Goal: Information Seeking & Learning: Find specific fact

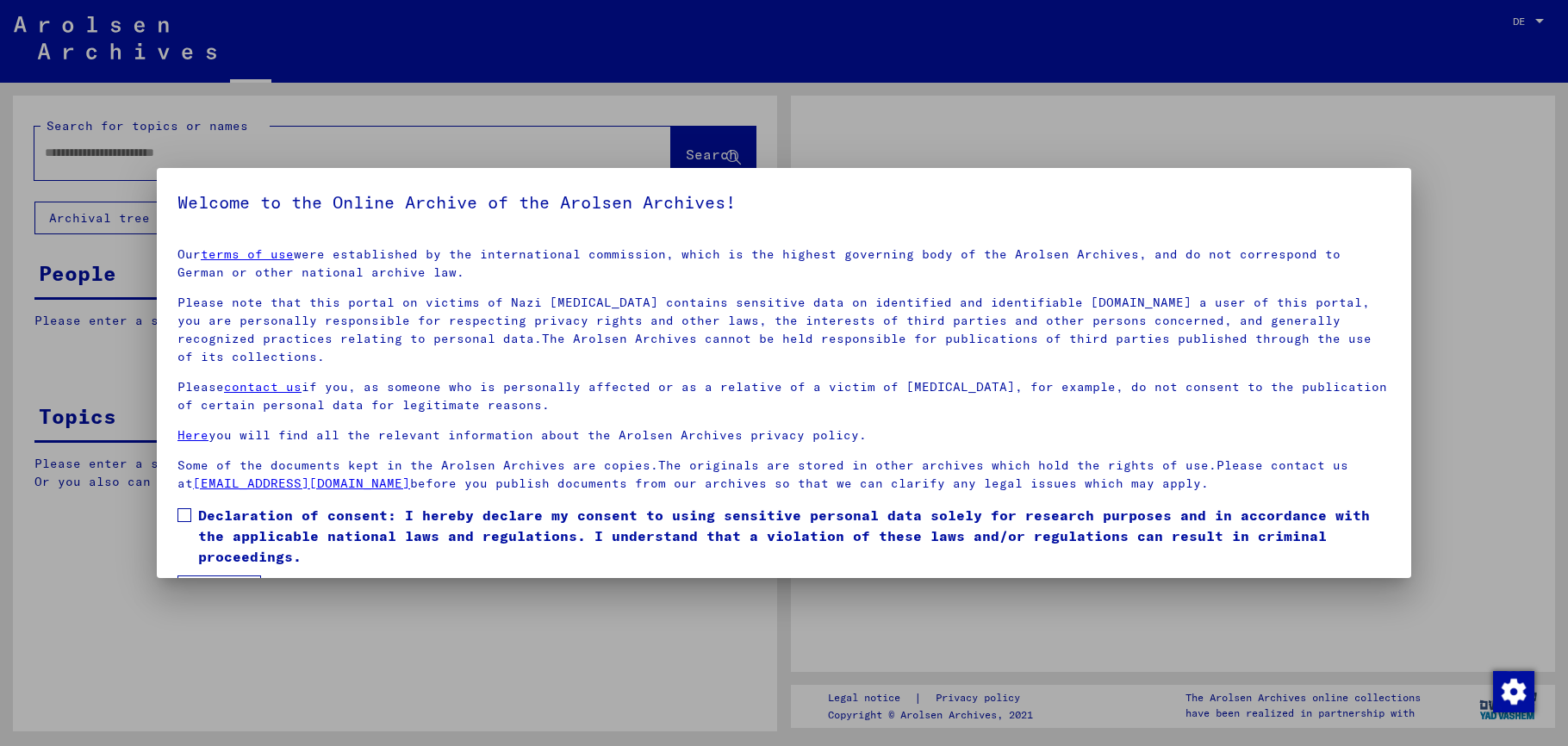
type input "******"
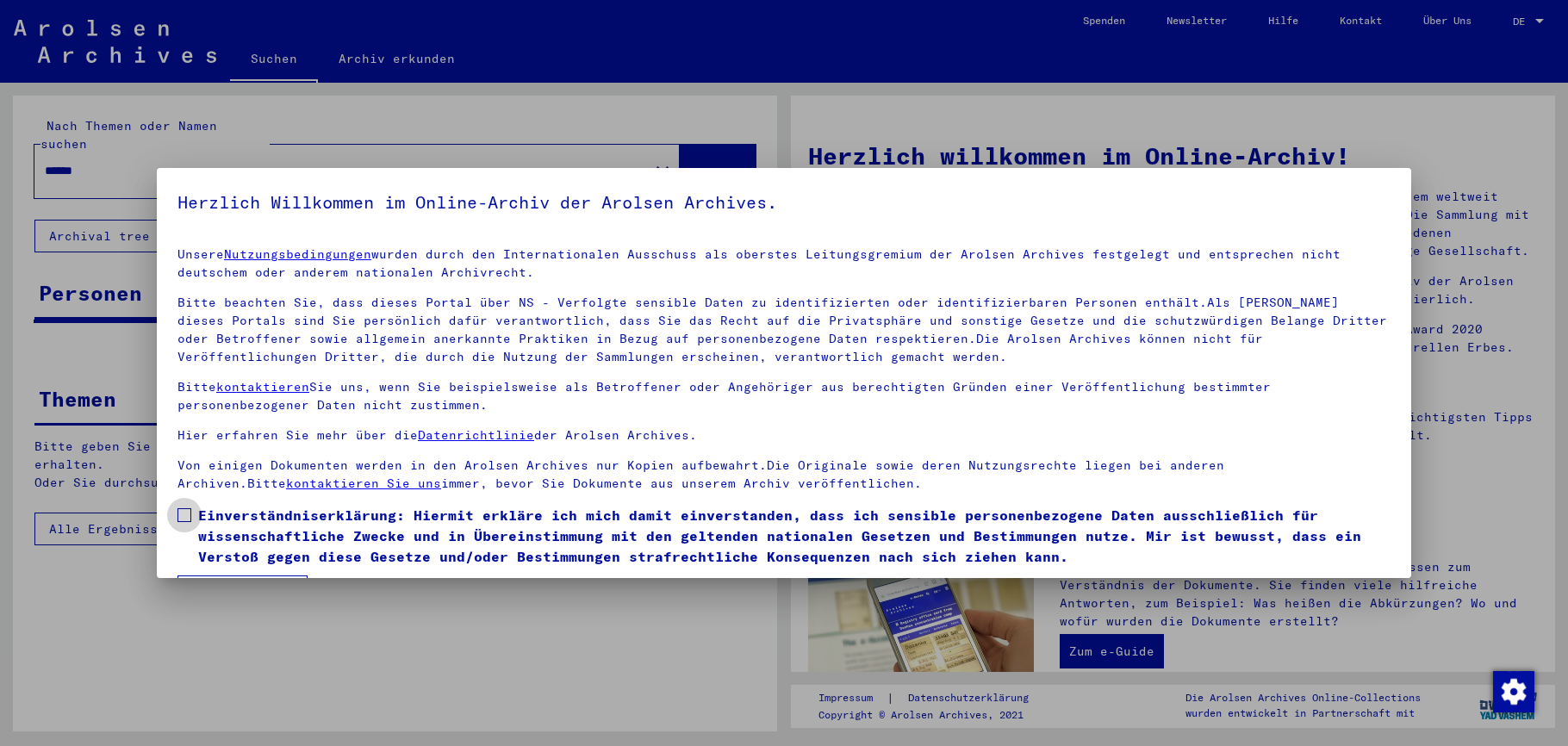
click at [186, 516] on span at bounding box center [184, 515] width 14 height 14
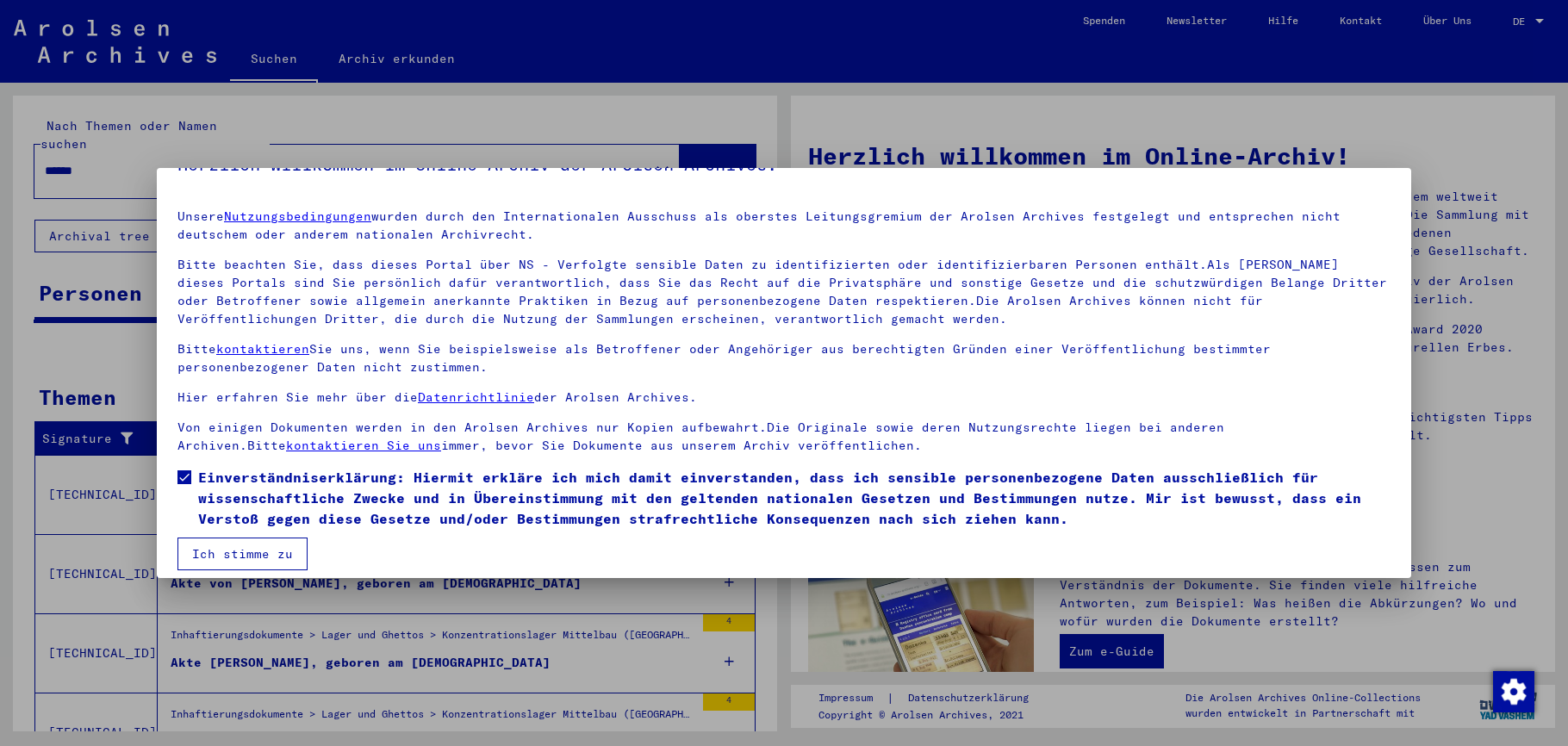
scroll to position [51, 0]
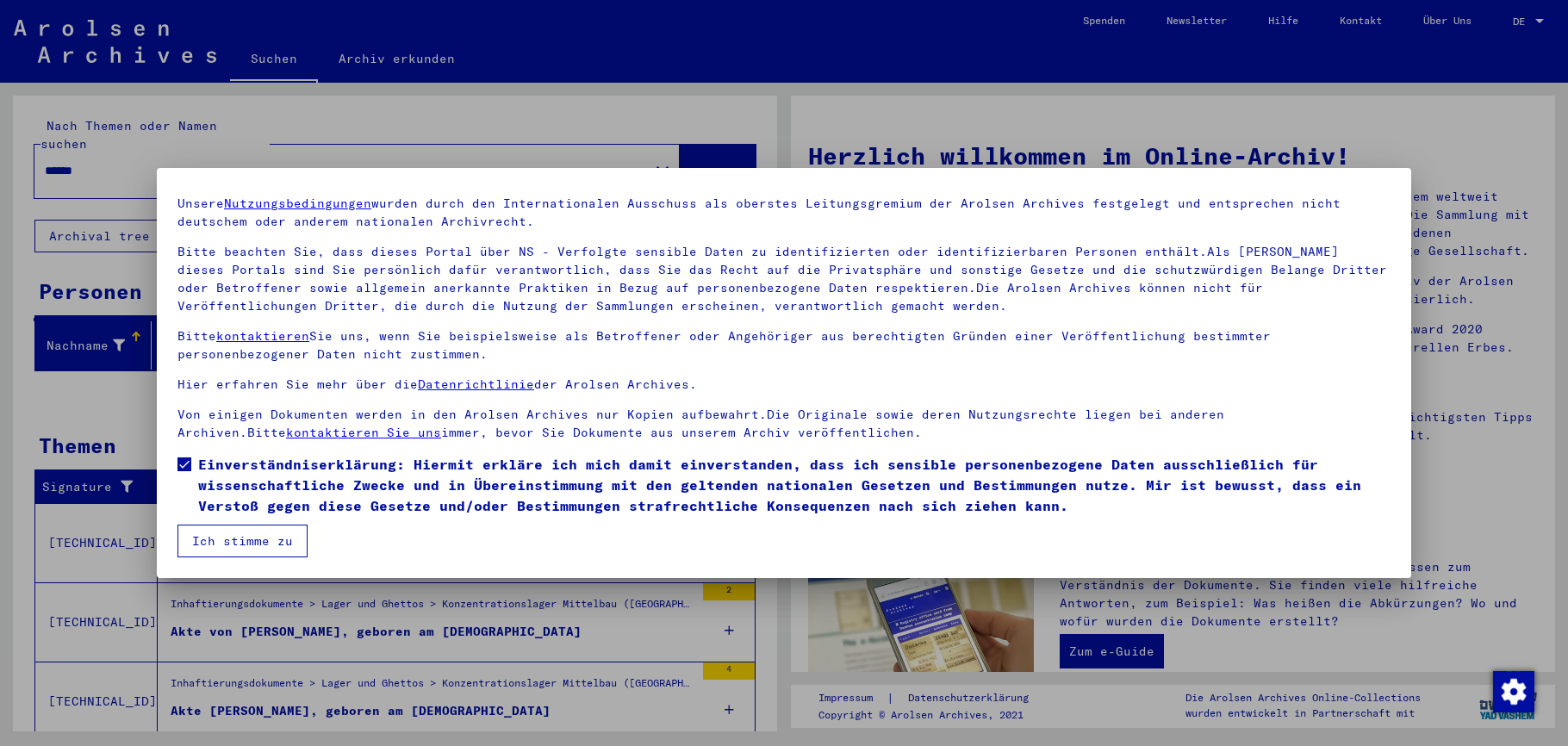
click at [228, 539] on button "Ich stimme zu" at bounding box center [242, 541] width 130 height 33
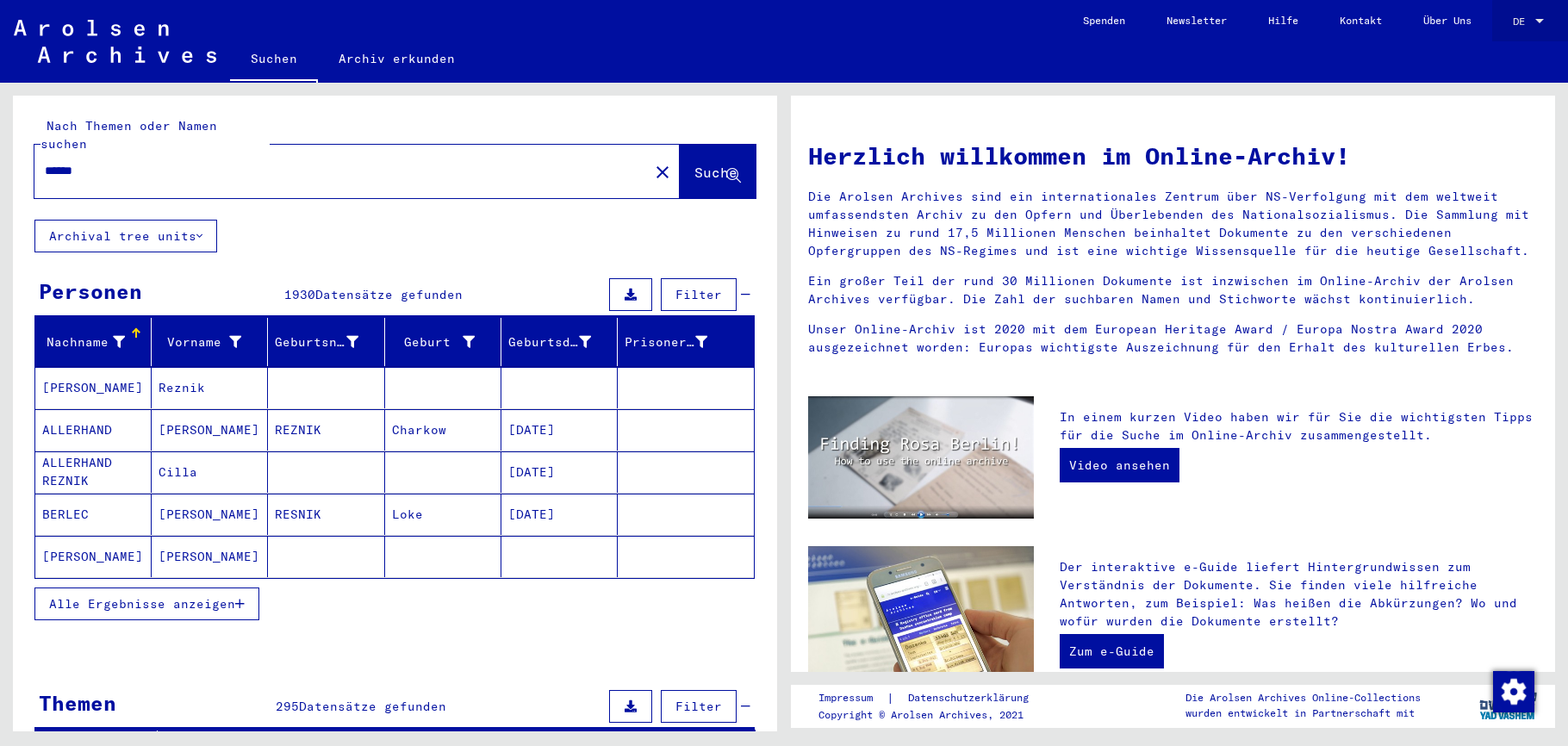
click at [1538, 23] on div at bounding box center [1540, 21] width 16 height 12
click at [1494, 28] on span "English" at bounding box center [1496, 30] width 42 height 13
click at [1534, 25] on div at bounding box center [1540, 21] width 16 height 12
click at [1494, 34] on span "English" at bounding box center [1496, 30] width 42 height 13
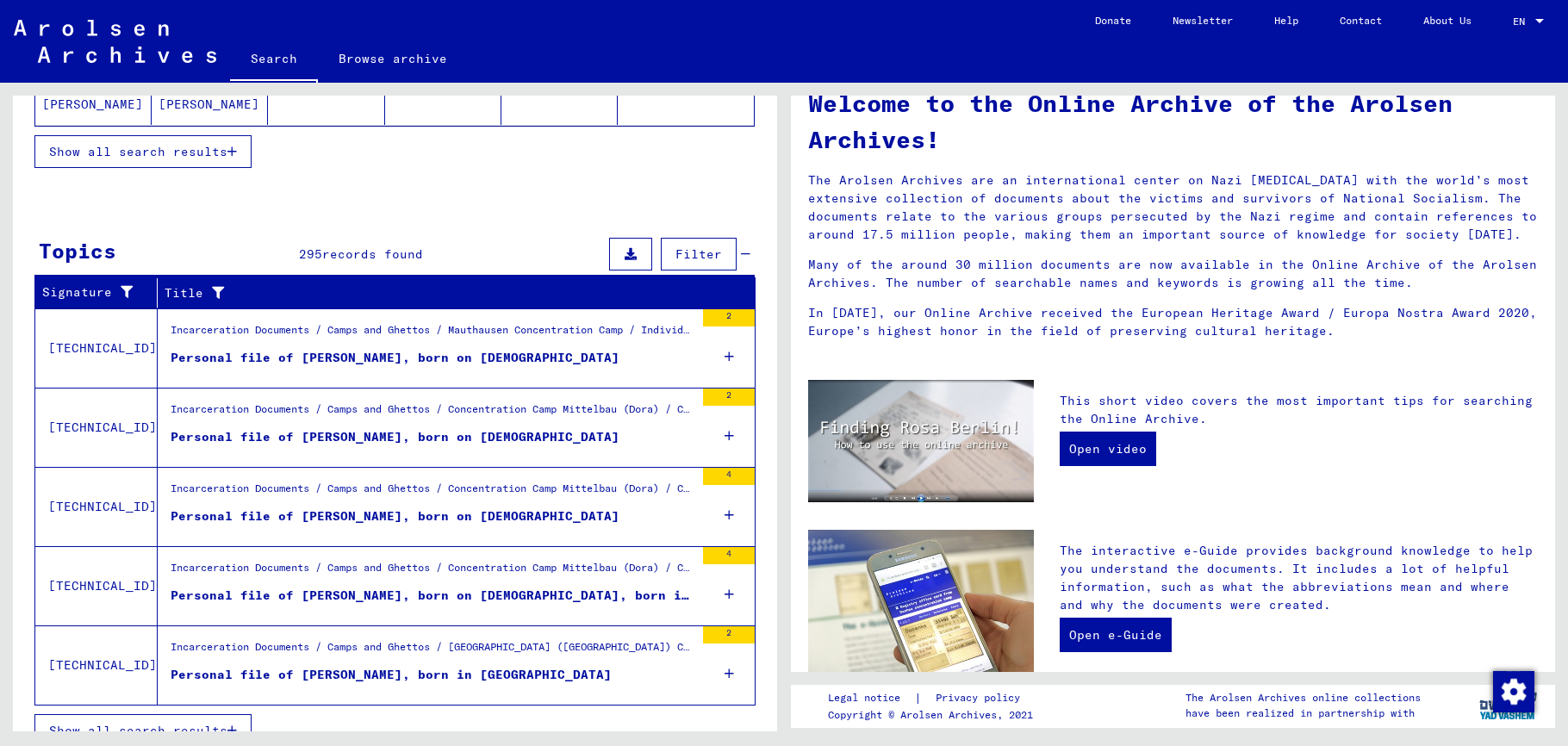
scroll to position [459, 0]
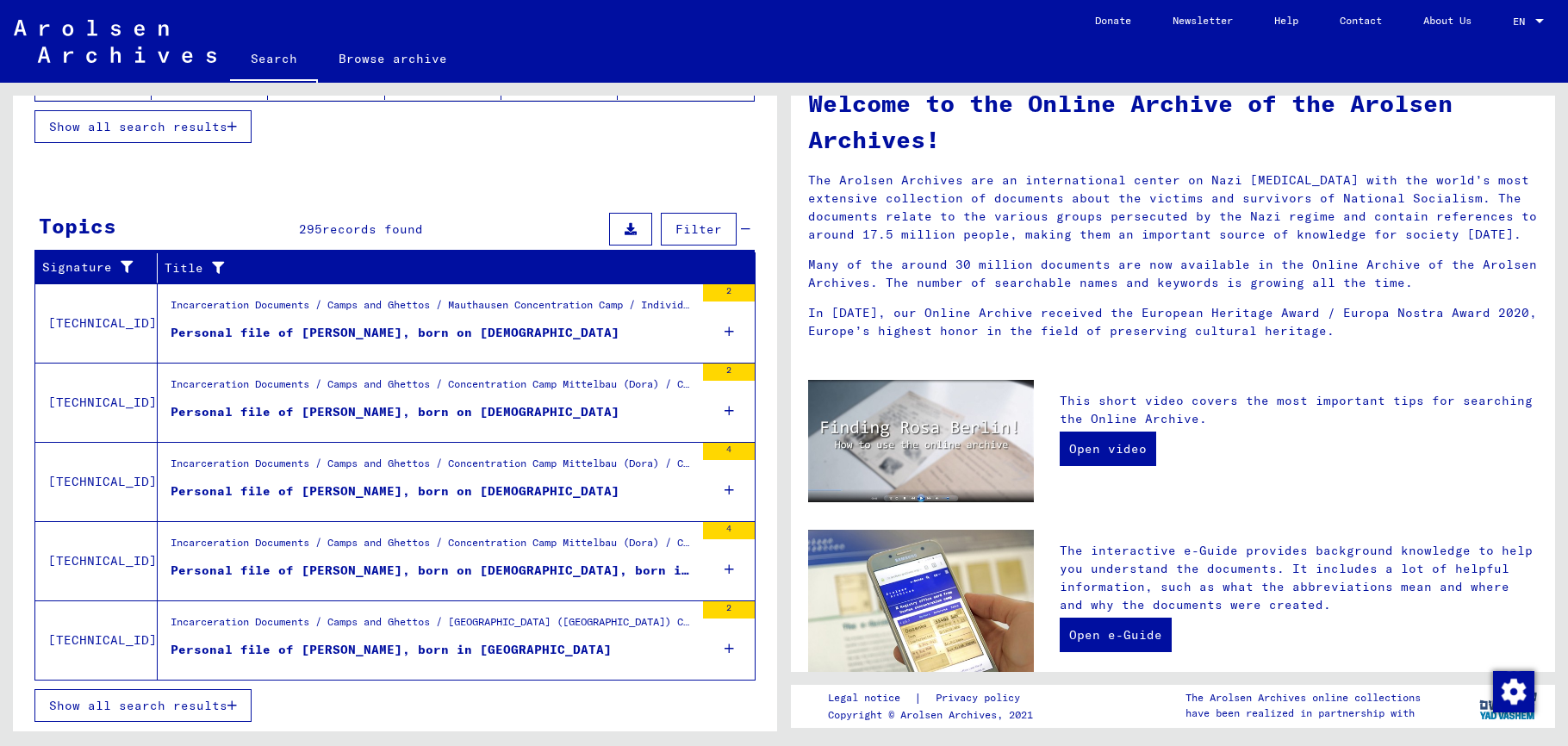
click at [209, 703] on span "Show all search results" at bounding box center [138, 705] width 178 height 16
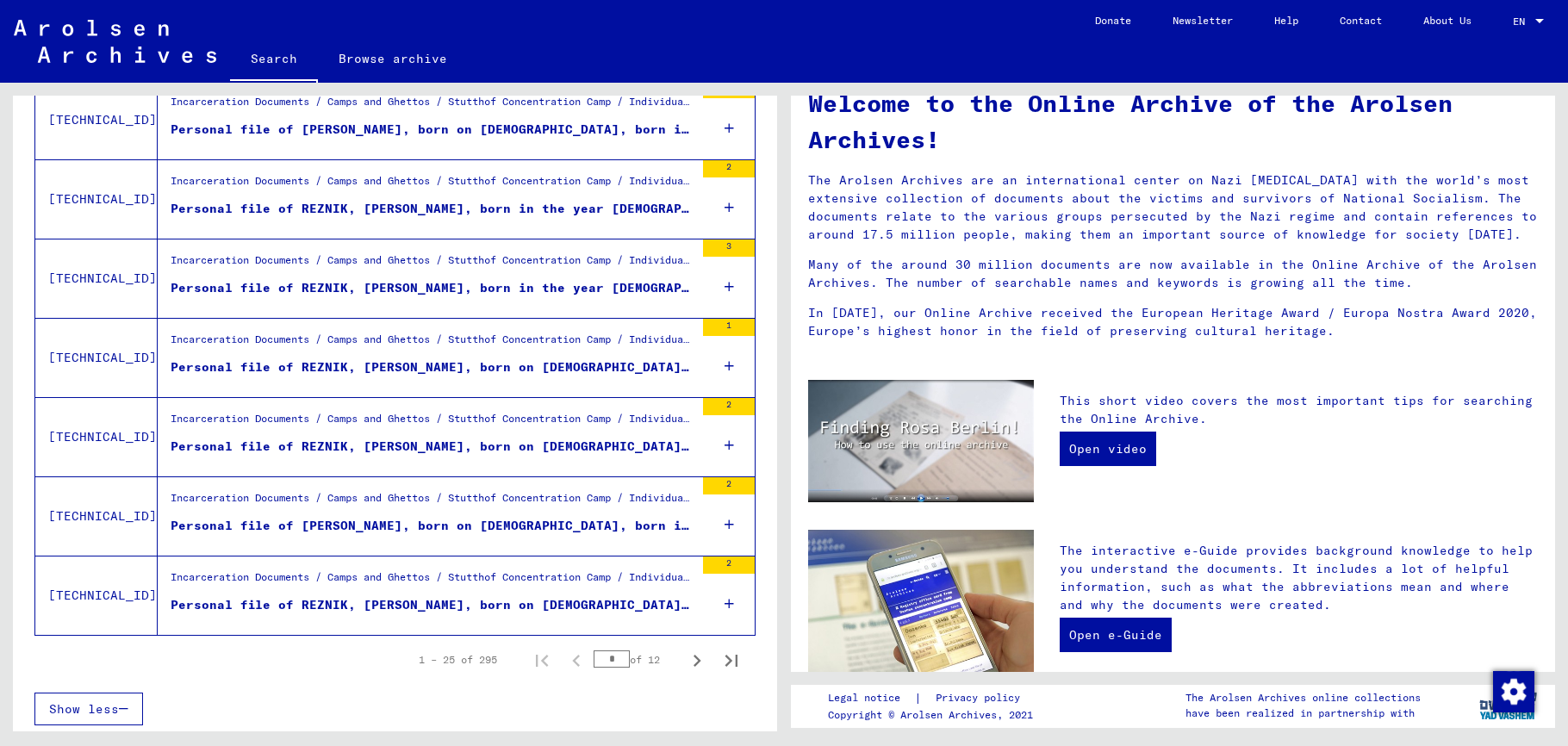
scroll to position [1781, 0]
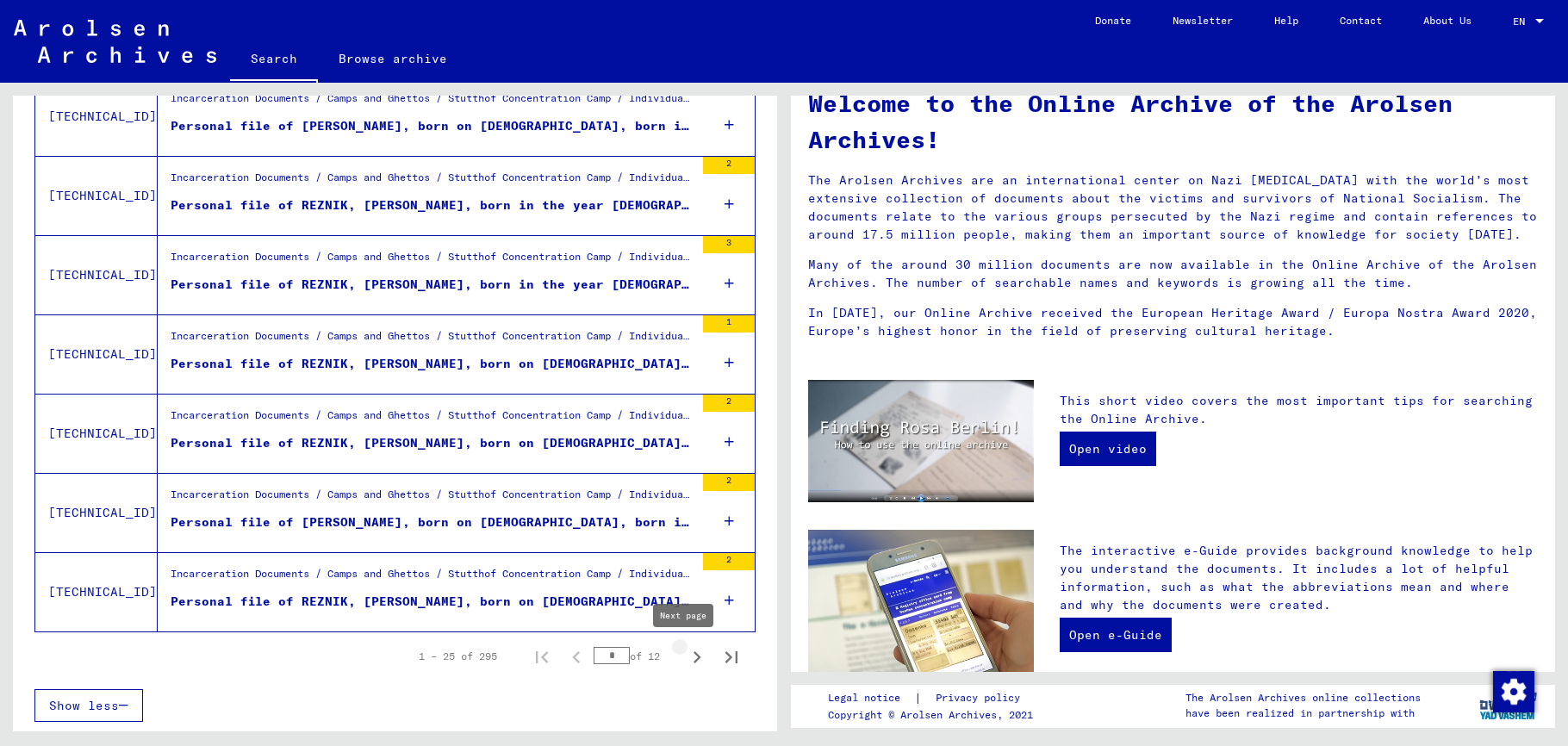
click at [685, 659] on icon "Next page" at bounding box center [697, 656] width 24 height 24
type input "*"
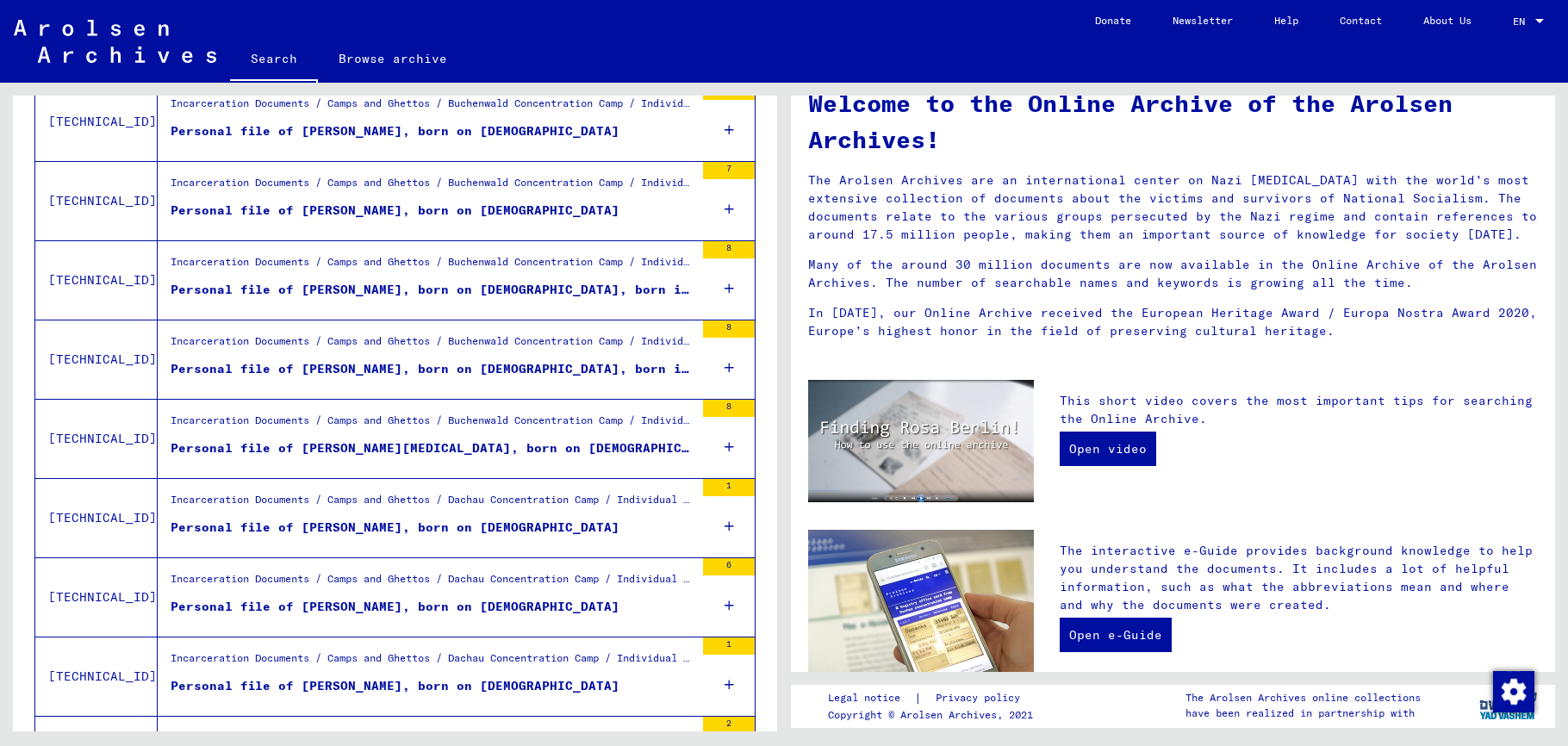
scroll to position [1312, 0]
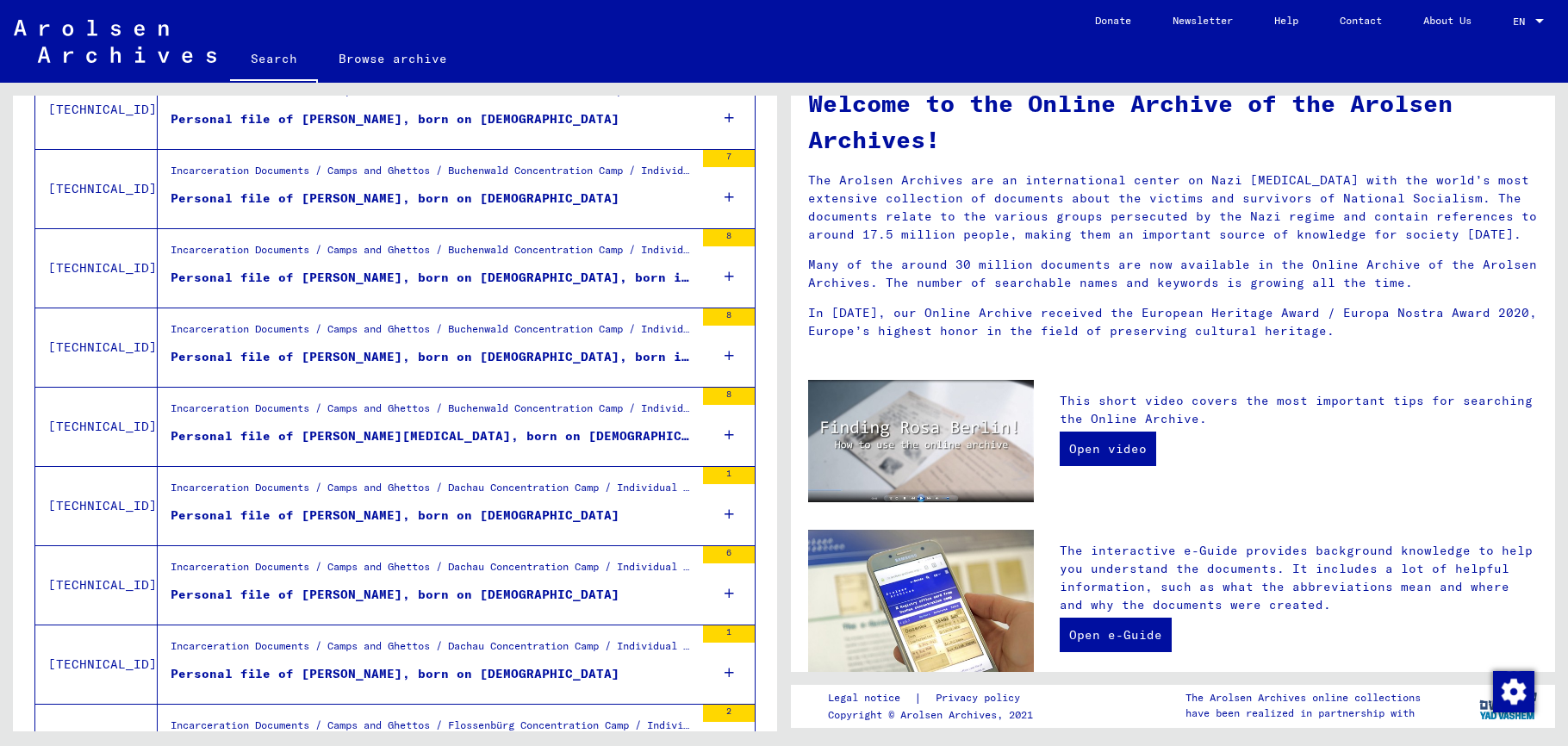
click at [725, 513] on icon at bounding box center [729, 514] width 9 height 60
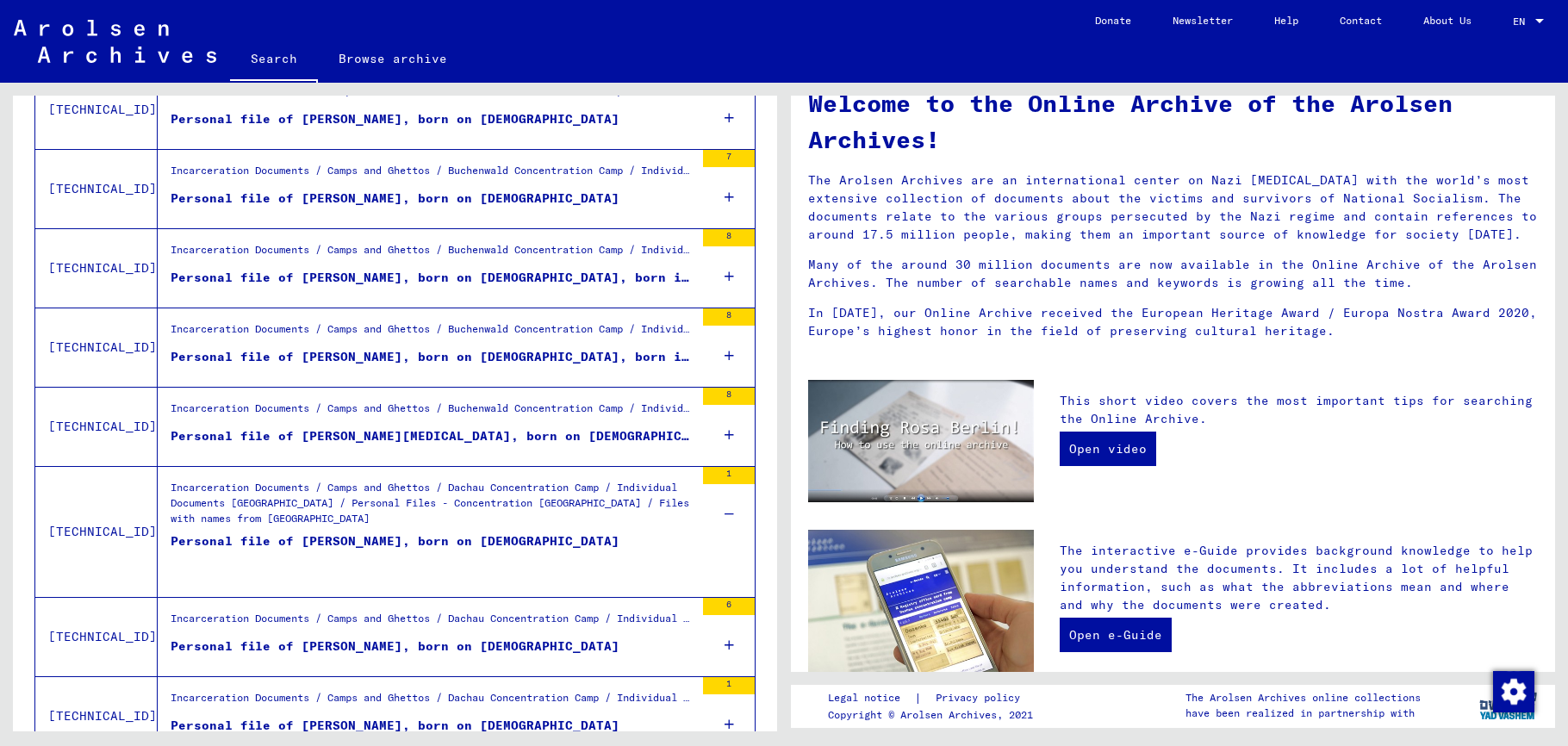
click at [725, 479] on div "1" at bounding box center [729, 474] width 52 height 17
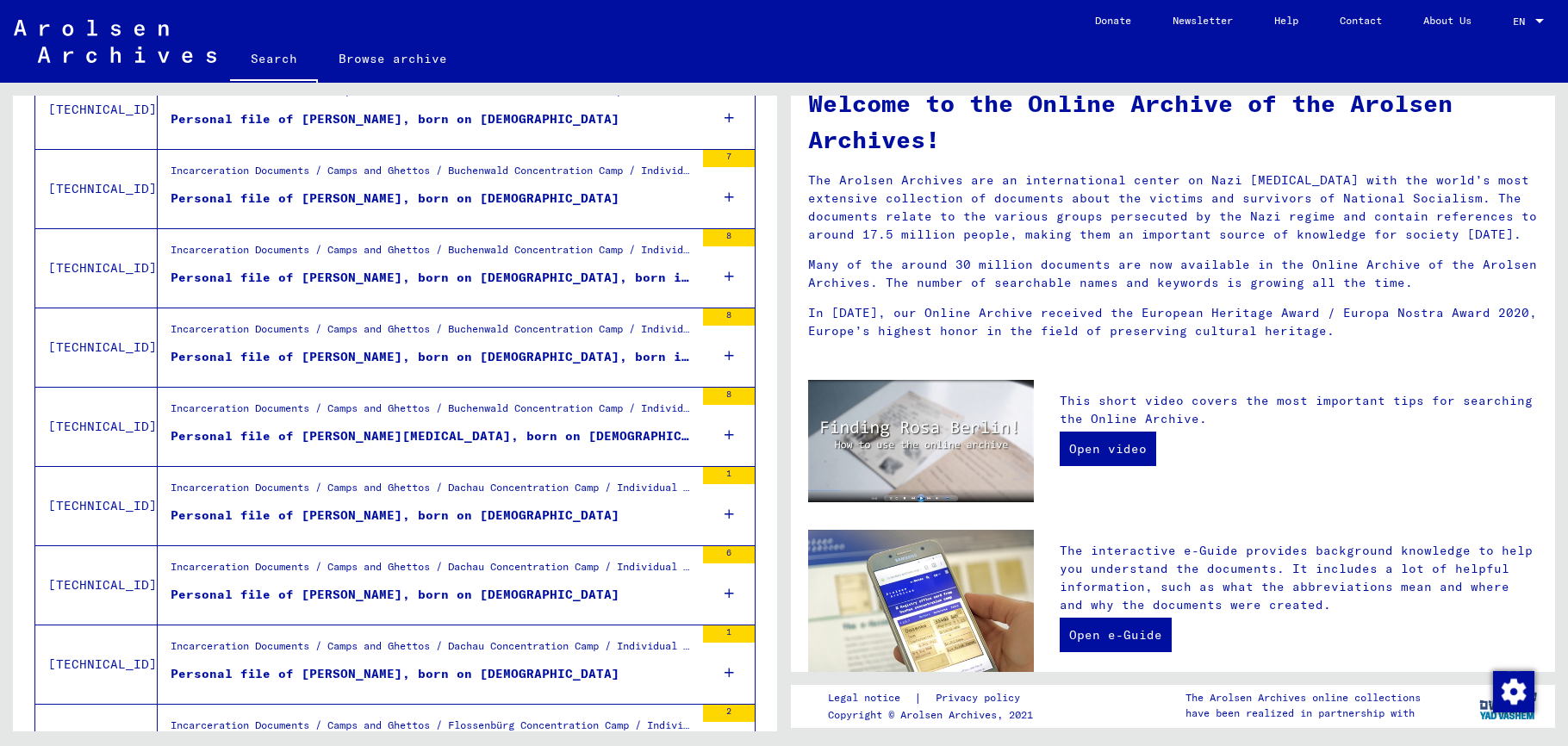
click at [725, 511] on icon at bounding box center [729, 514] width 9 height 60
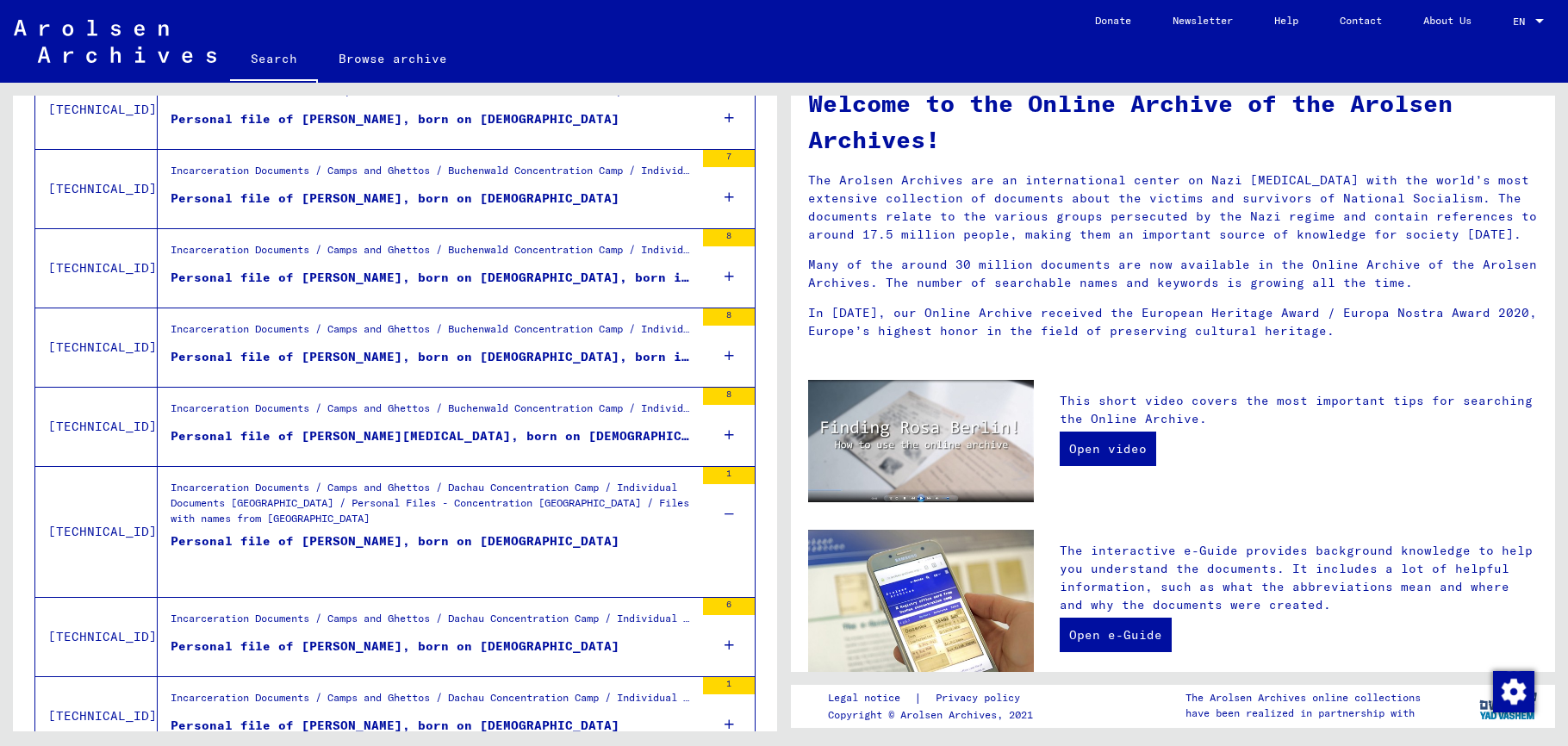
click at [193, 546] on div "Personal file of [PERSON_NAME], born on [DEMOGRAPHIC_DATA]" at bounding box center [394, 558] width 449 height 52
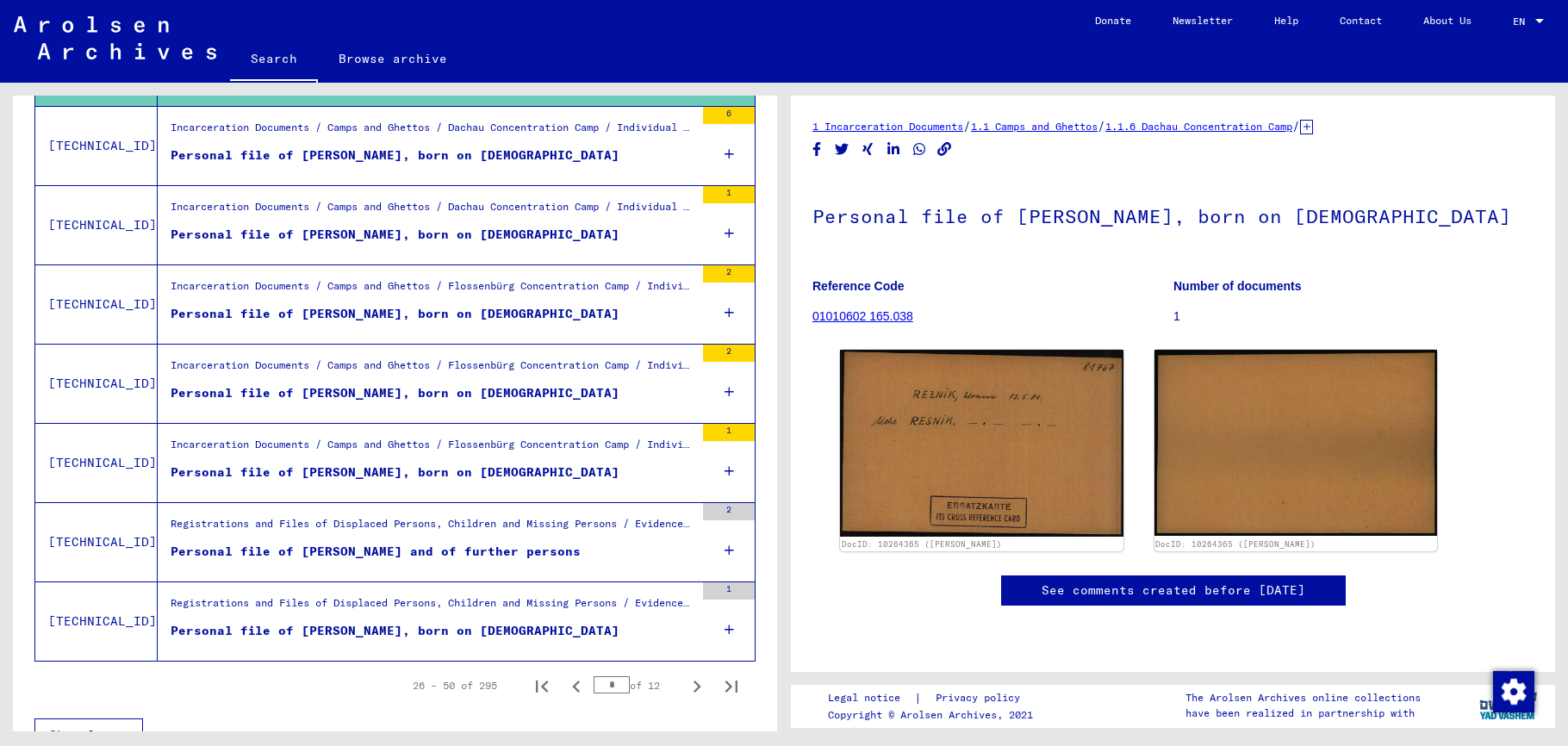
scroll to position [1816, 0]
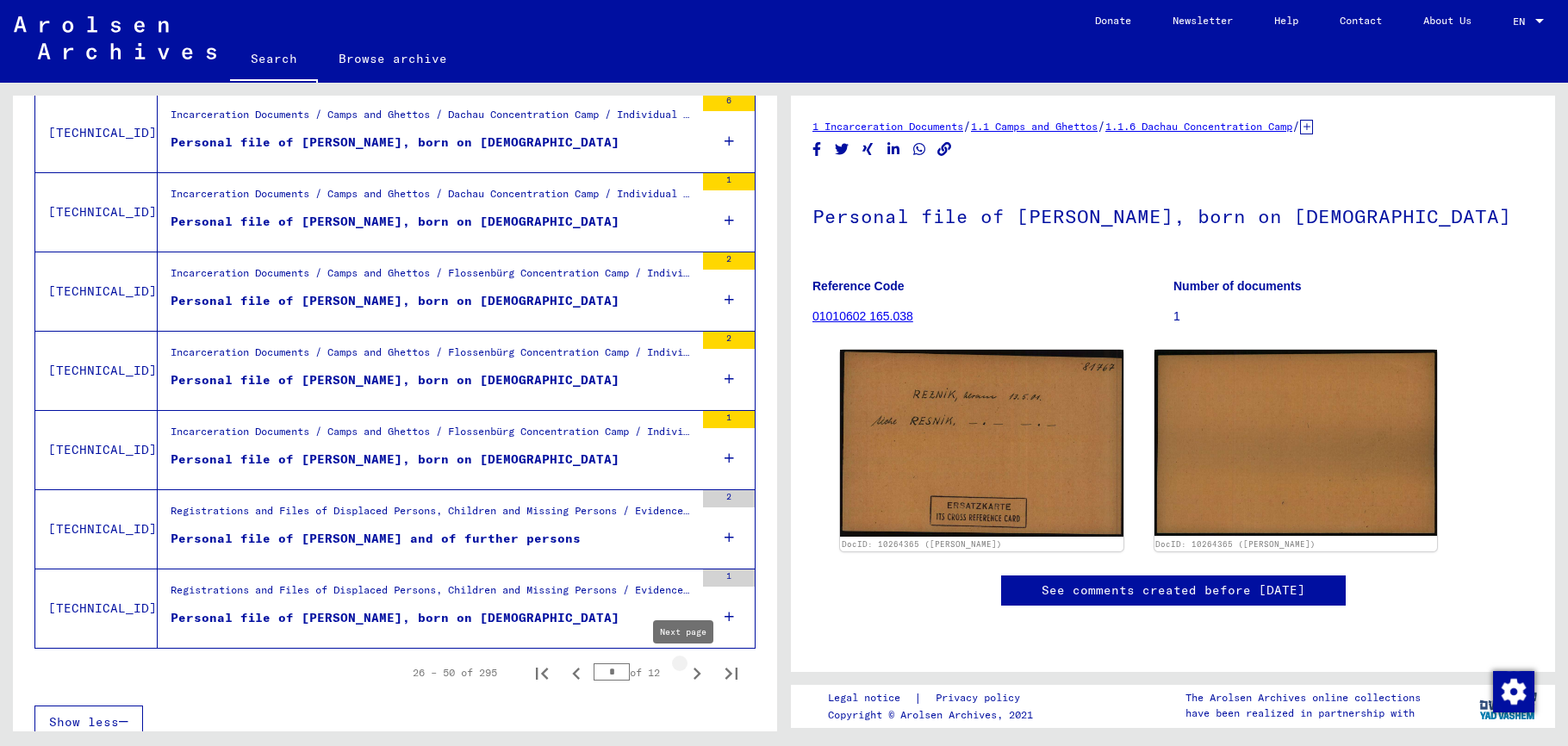
click at [685, 675] on icon "Next page" at bounding box center [697, 673] width 24 height 24
type input "*"
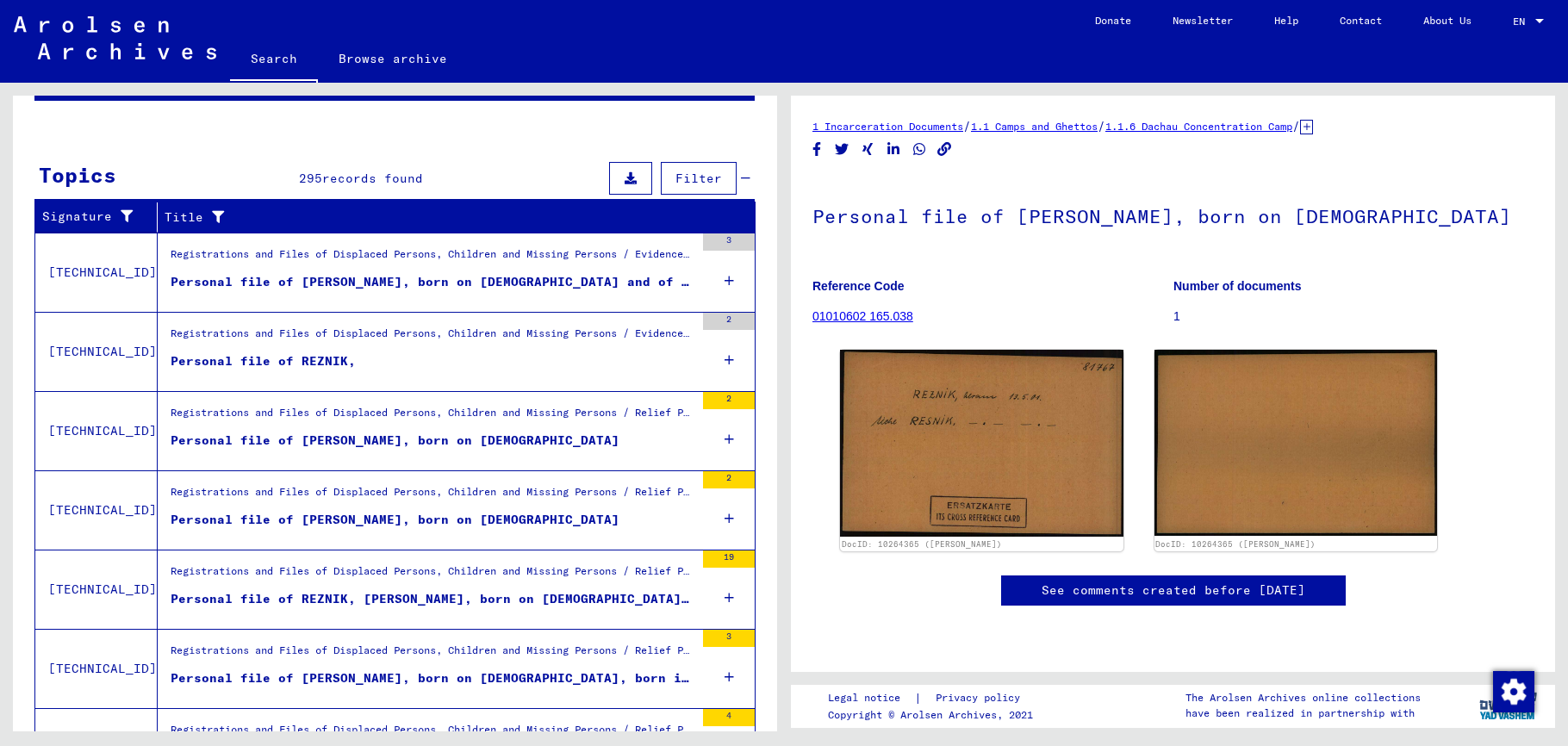
scroll to position [202, 0]
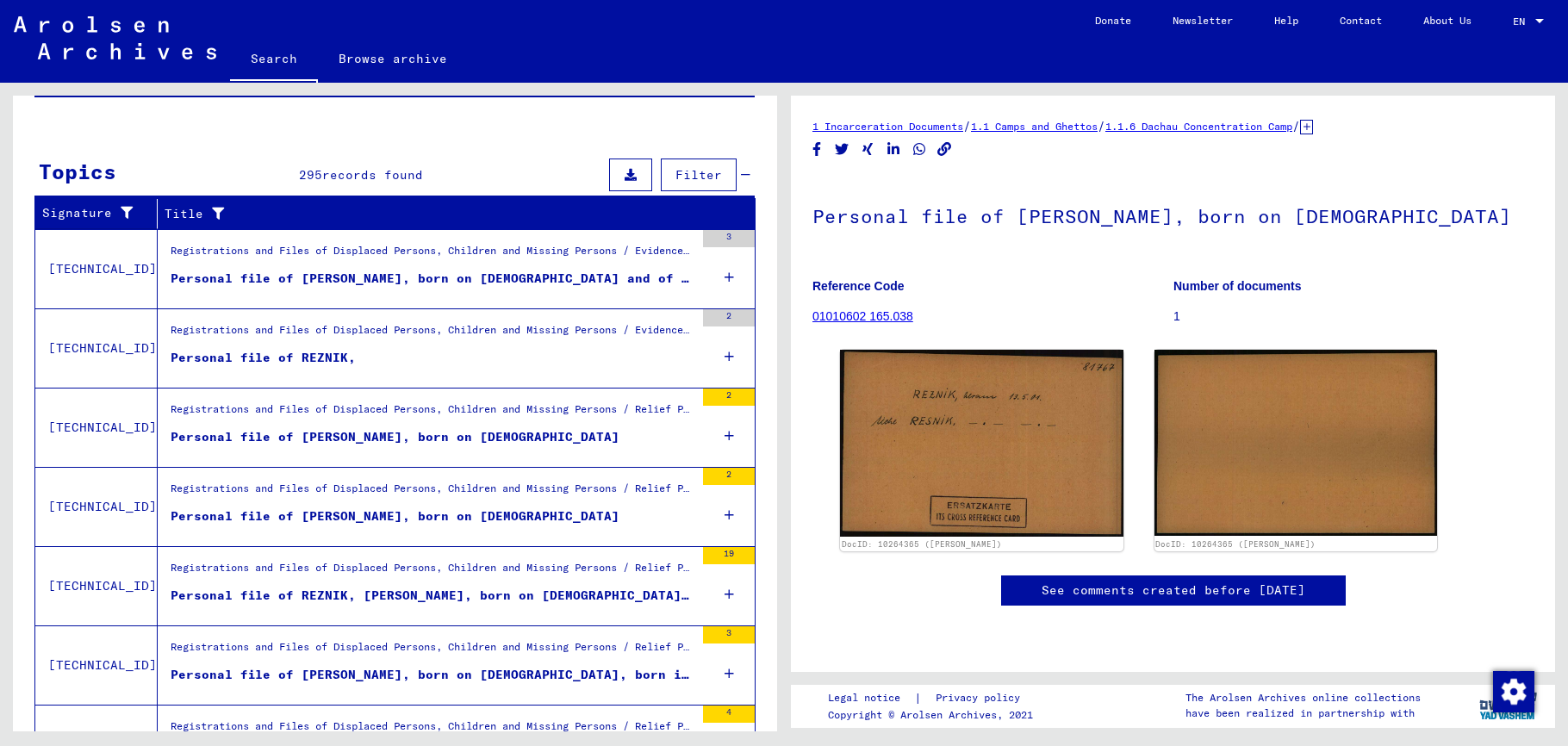
click at [714, 358] on mat-cell at bounding box center [685, 339] width 136 height 42
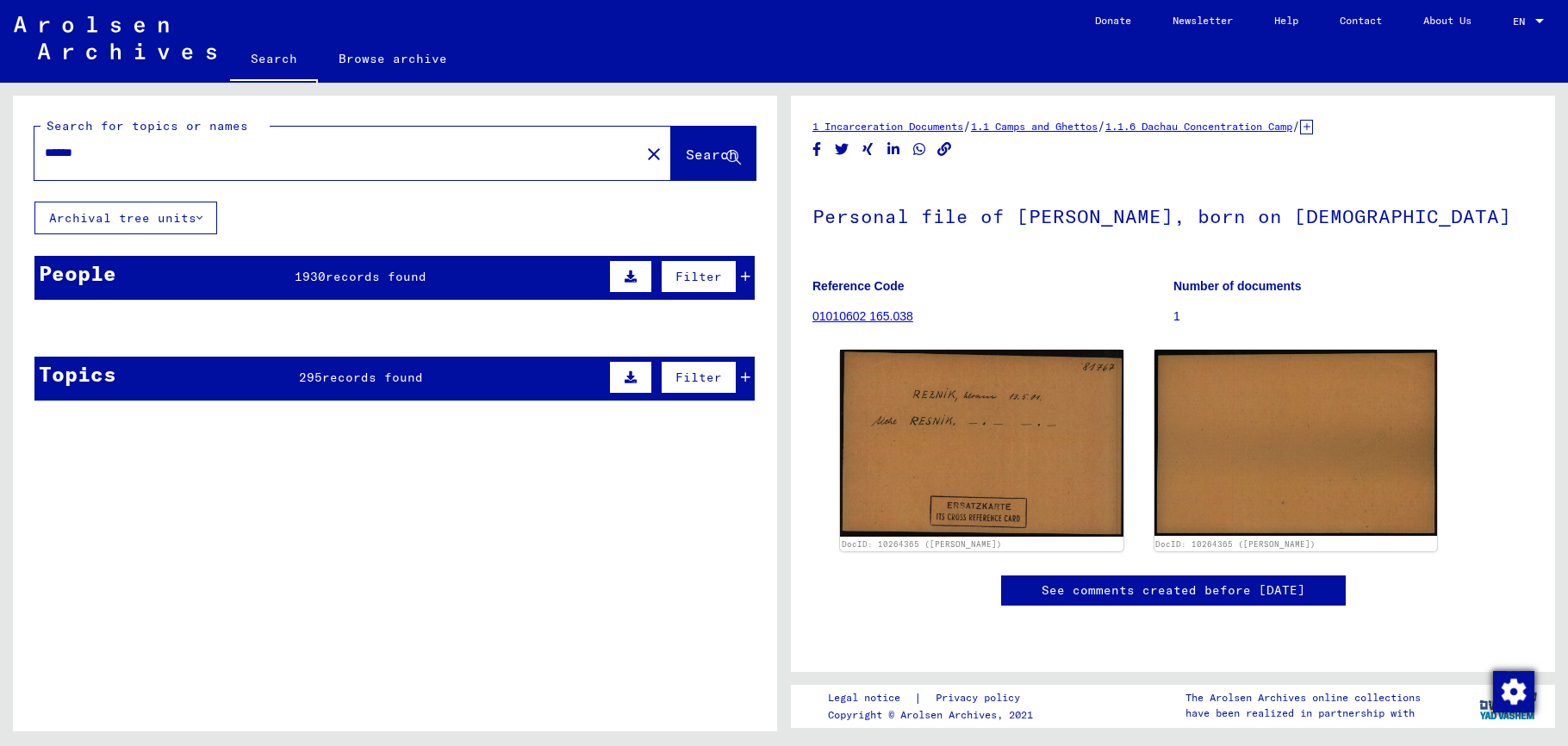
click at [1516, 694] on img "Zustimmung ändern" at bounding box center [1513, 691] width 41 height 41
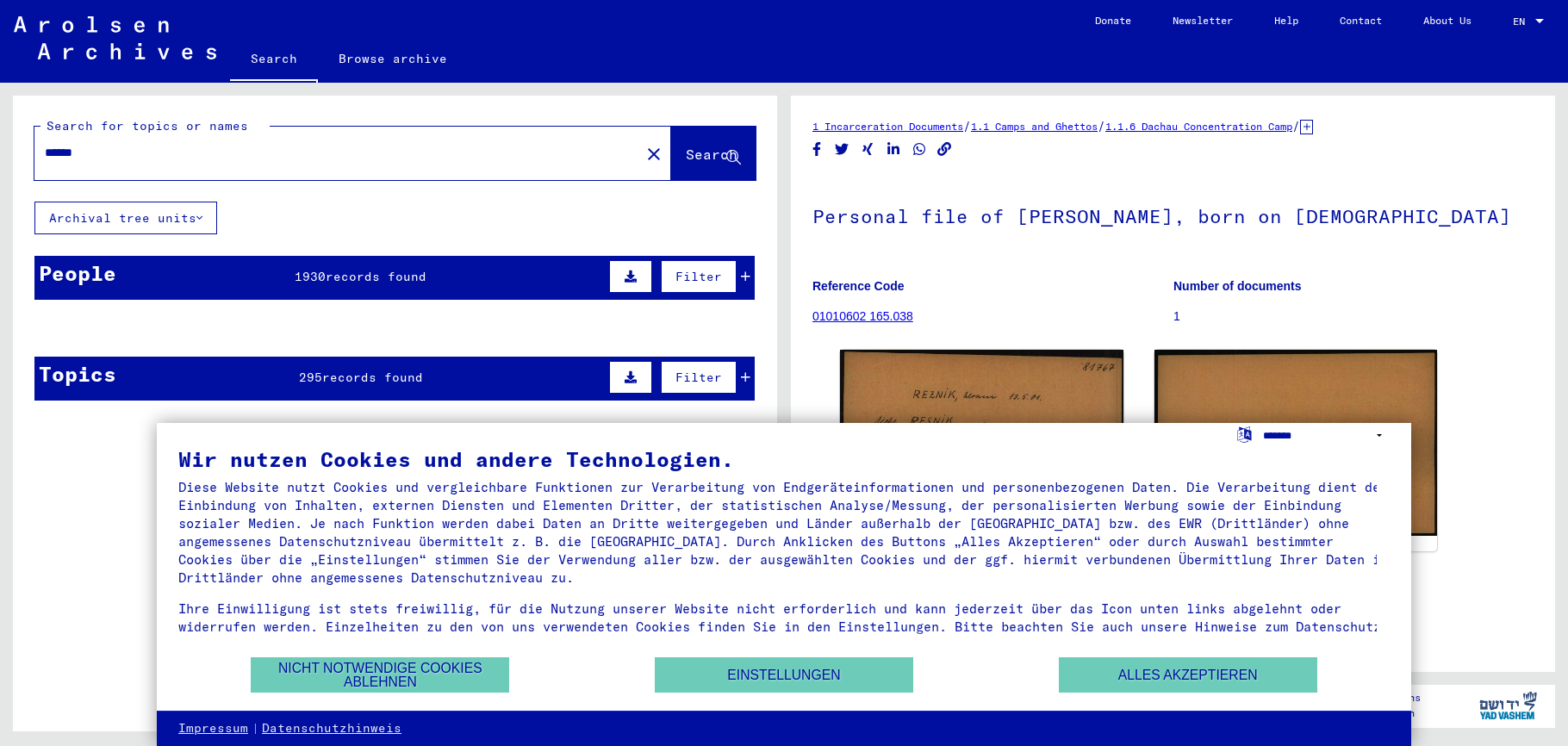
select select "*****"
click option "**********" at bounding box center [0, 0] width 0 height 0
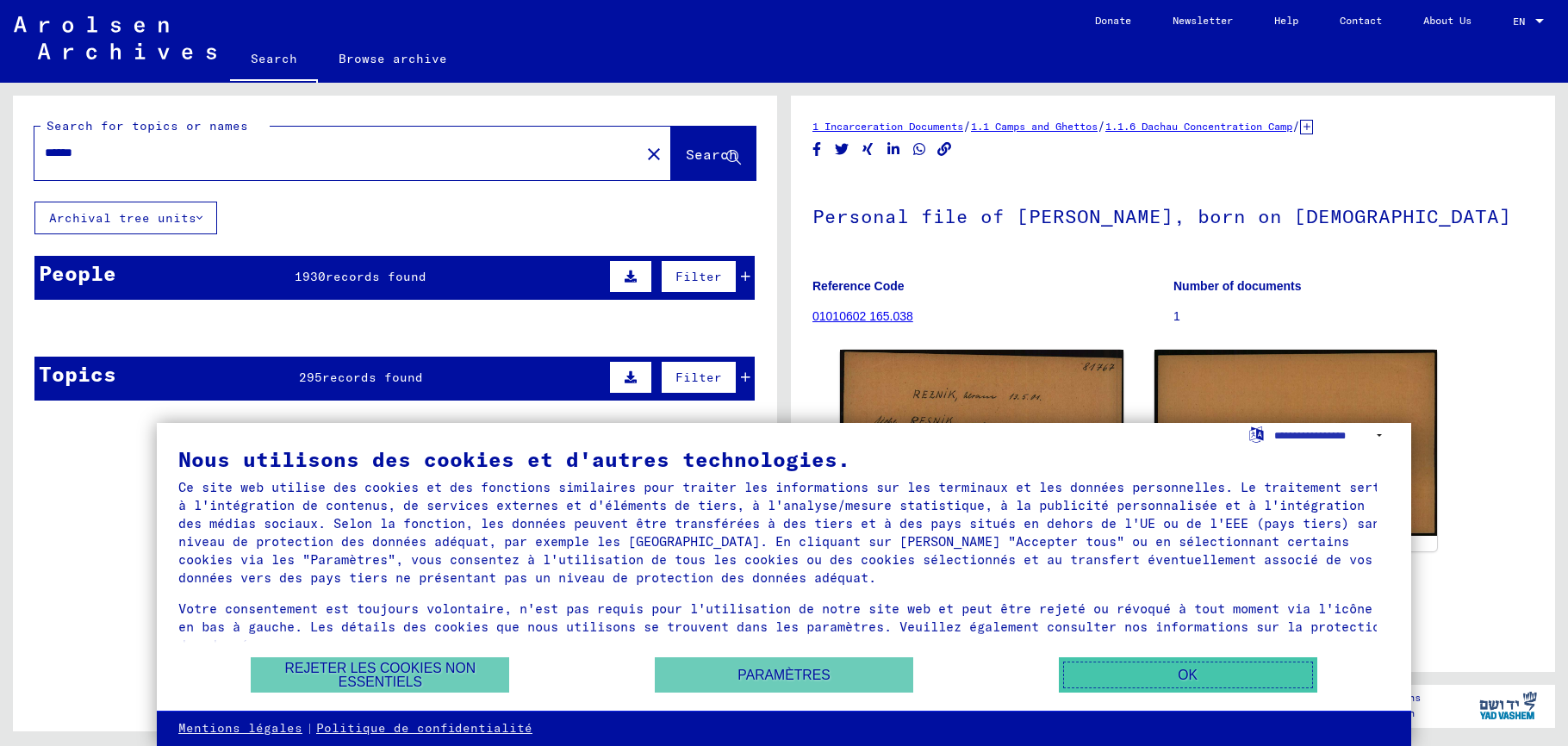
click at [1208, 674] on button "OK" at bounding box center [1188, 675] width 259 height 36
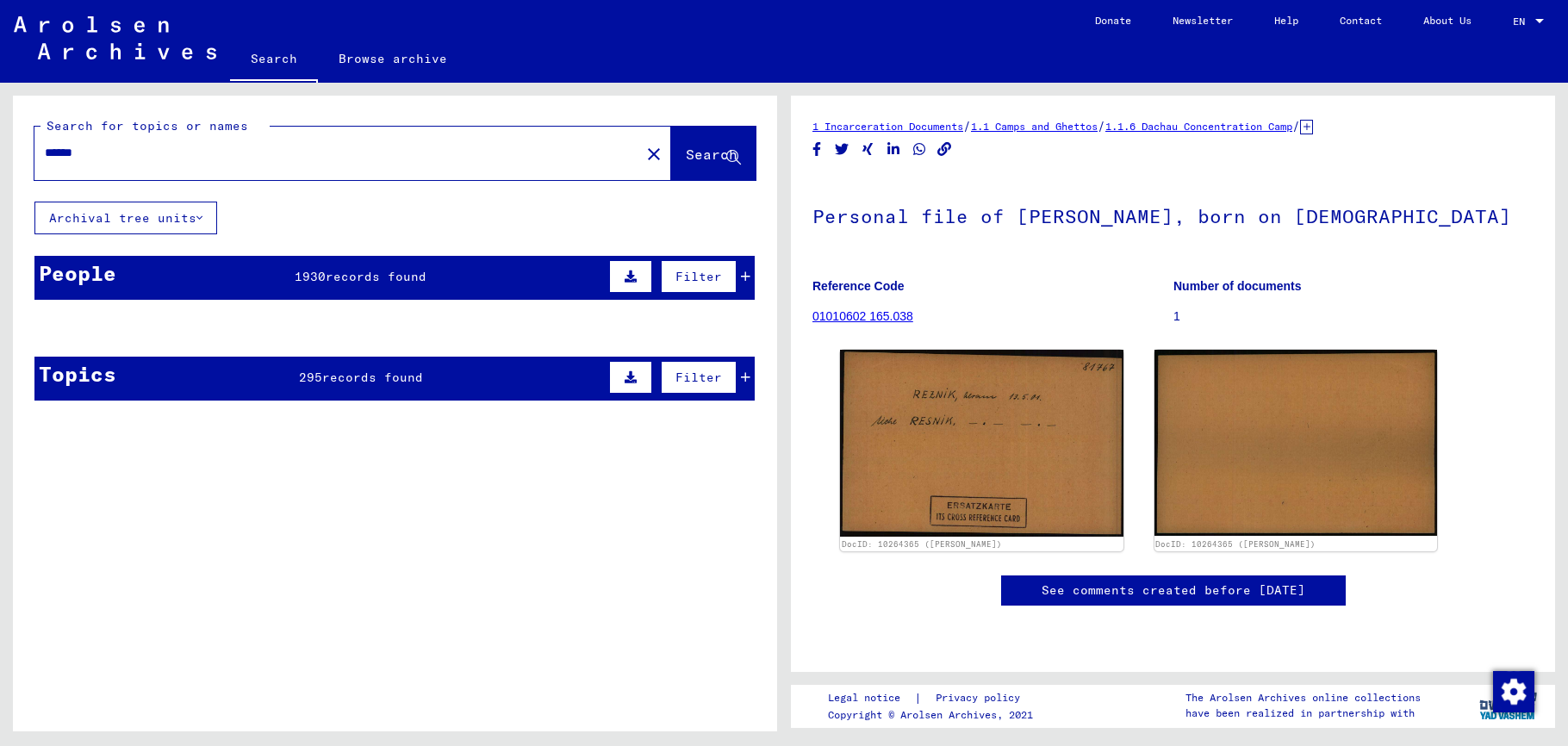
click at [173, 214] on button "Archival tree units" at bounding box center [126, 218] width 183 height 33
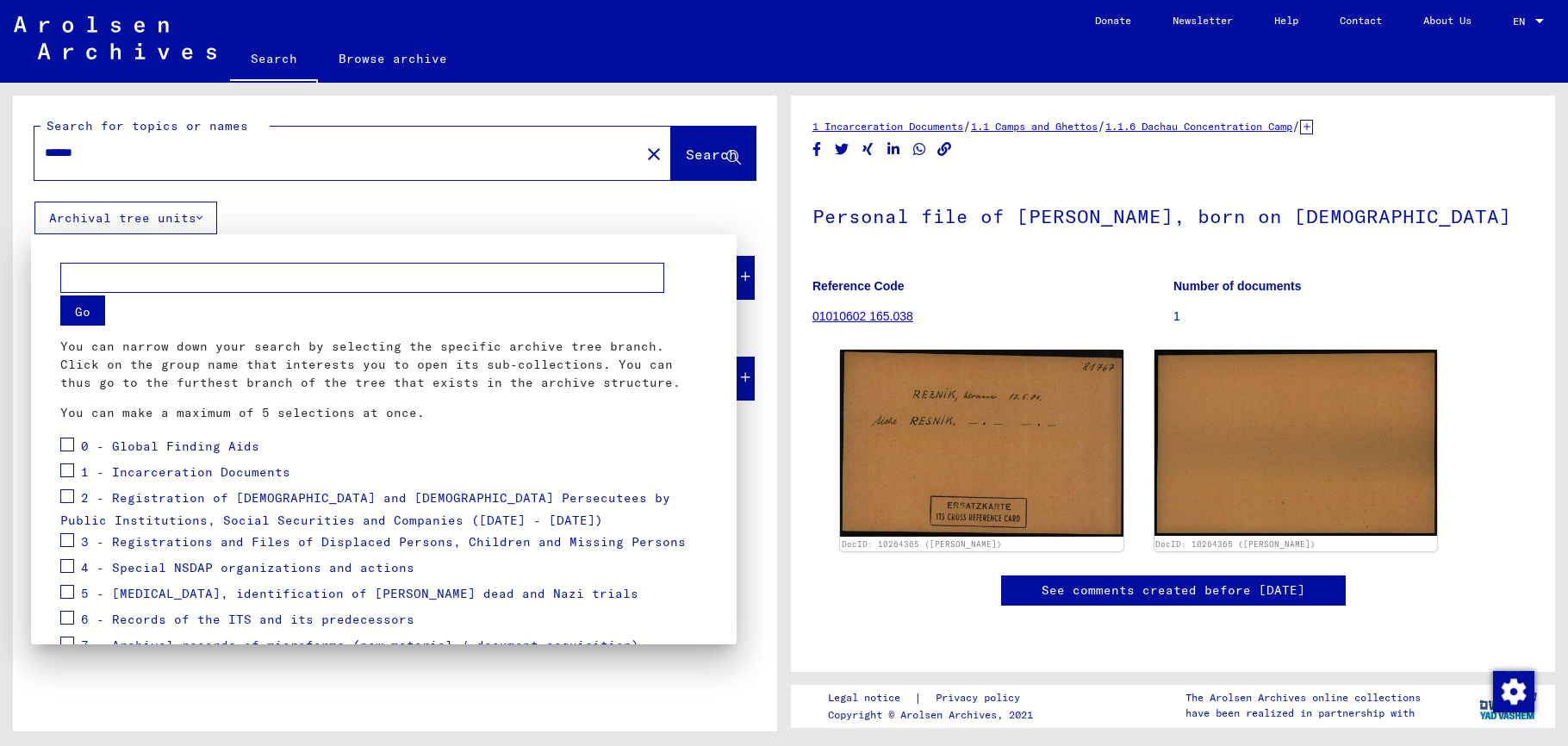
click at [776, 225] on div at bounding box center [784, 373] width 1568 height 746
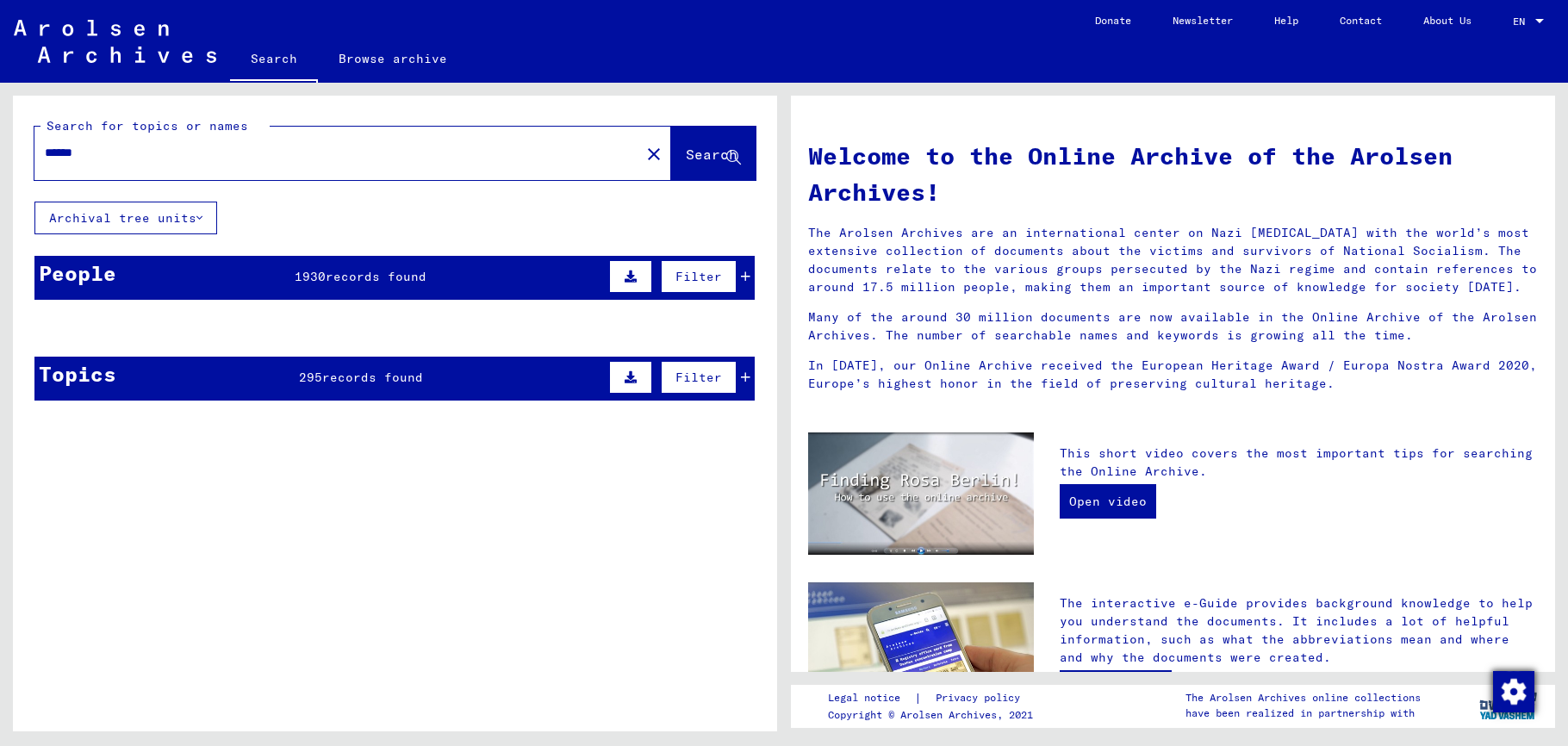
click at [1499, 681] on img "Modification du consentement" at bounding box center [1513, 691] width 41 height 41
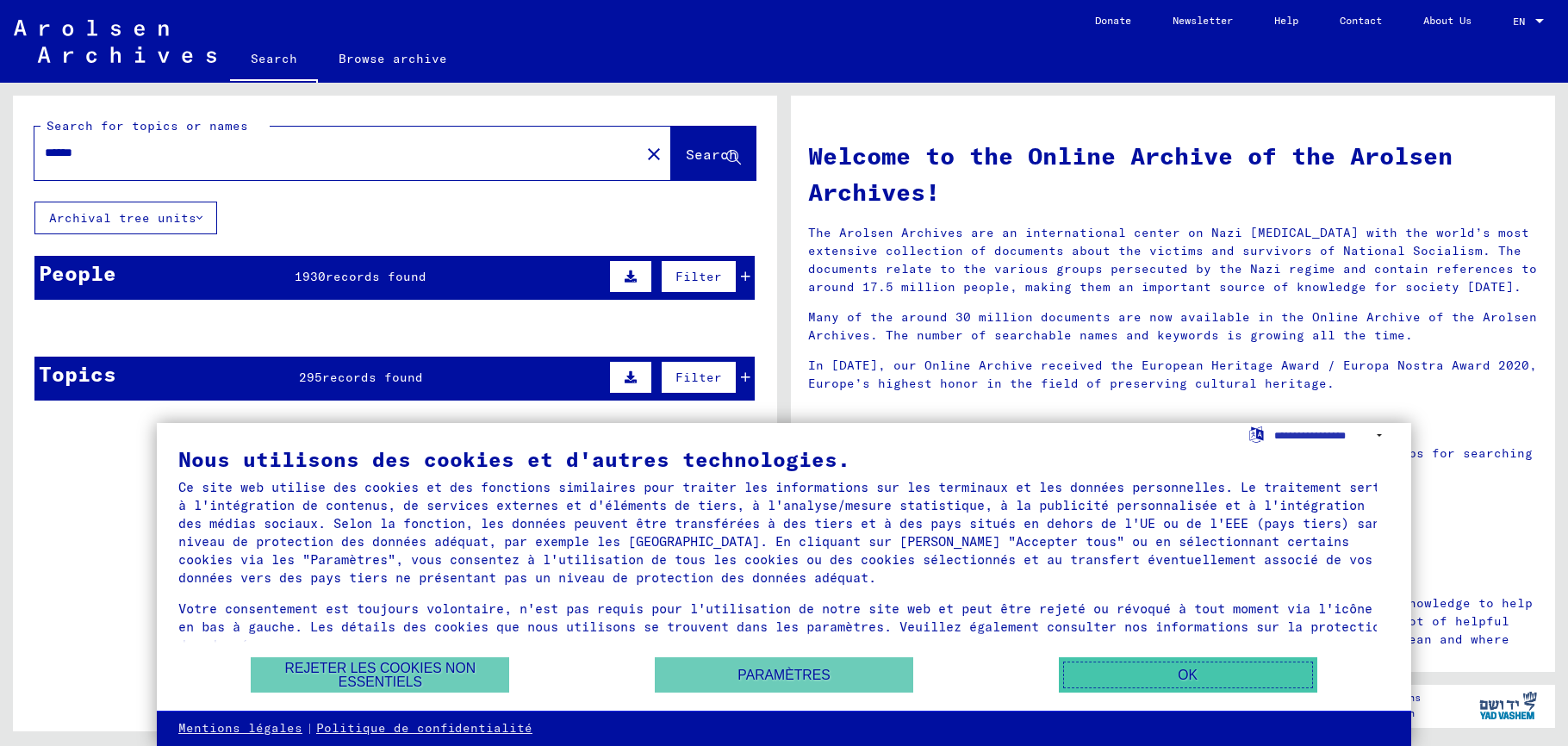
click at [1284, 680] on button "OK" at bounding box center [1188, 675] width 259 height 36
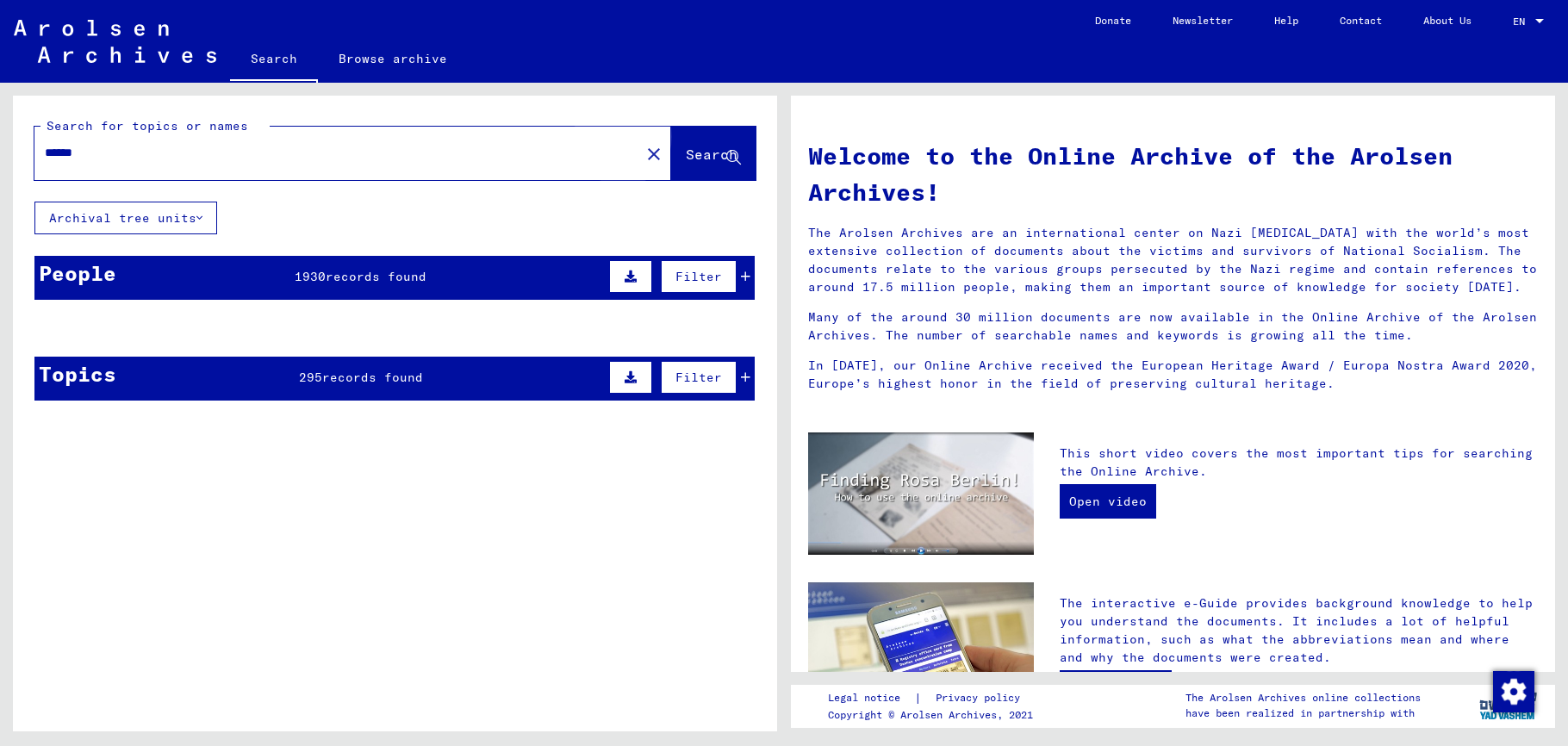
click at [686, 155] on span "Search" at bounding box center [712, 154] width 52 height 17
